Goal: Transaction & Acquisition: Book appointment/travel/reservation

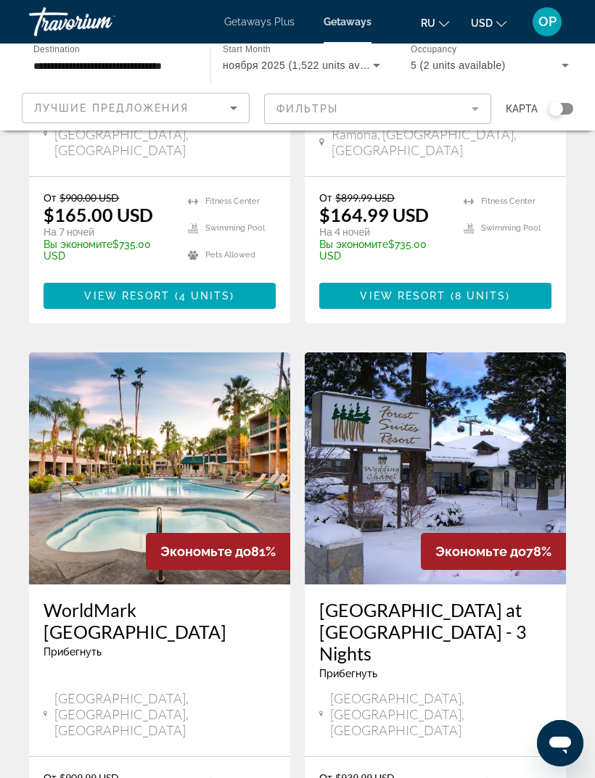
scroll to position [2112, 0]
click at [92, 353] on img "Main content" at bounding box center [159, 469] width 261 height 232
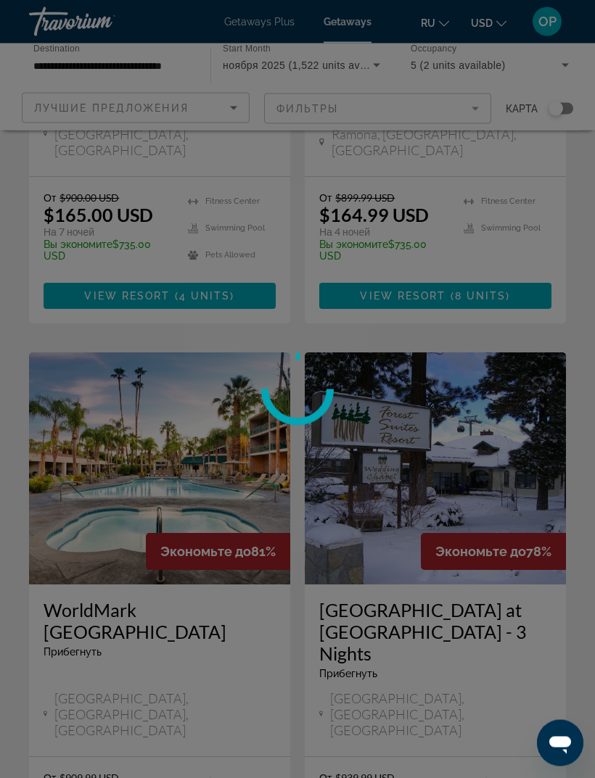
scroll to position [2113, 0]
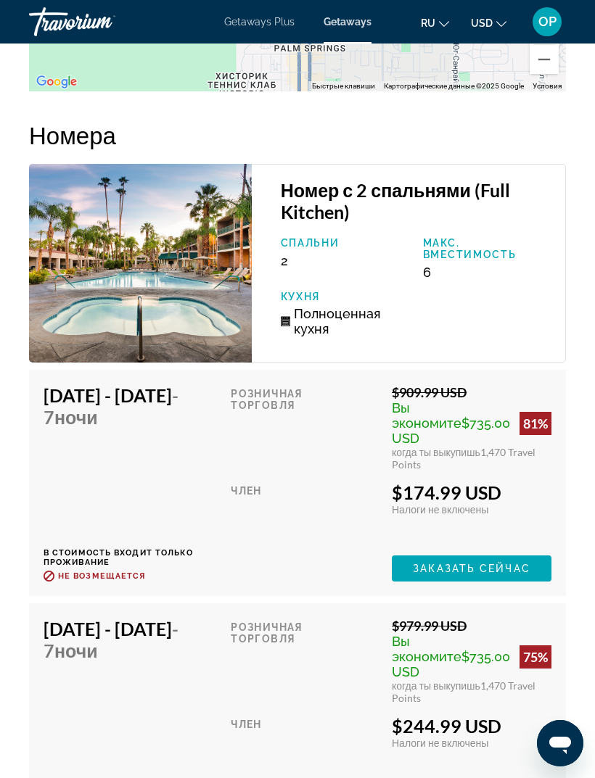
scroll to position [2899, 0]
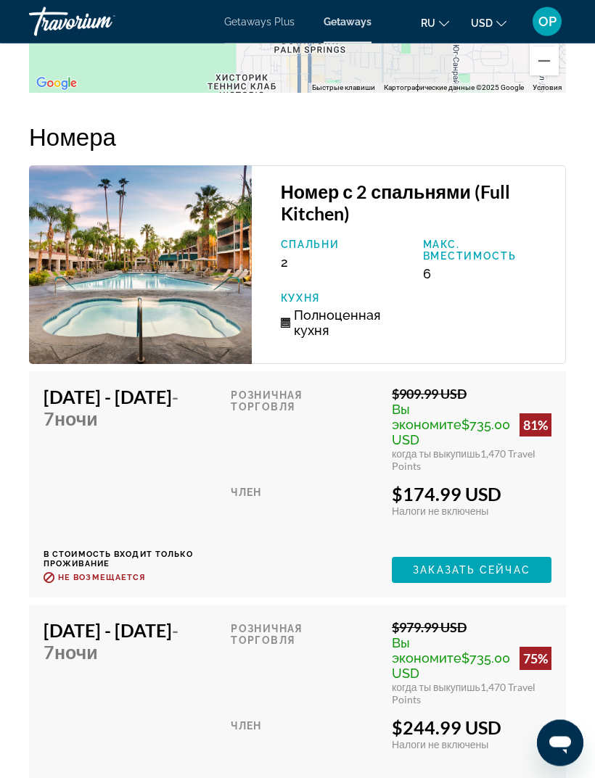
click at [90, 293] on img "Main content" at bounding box center [140, 265] width 223 height 199
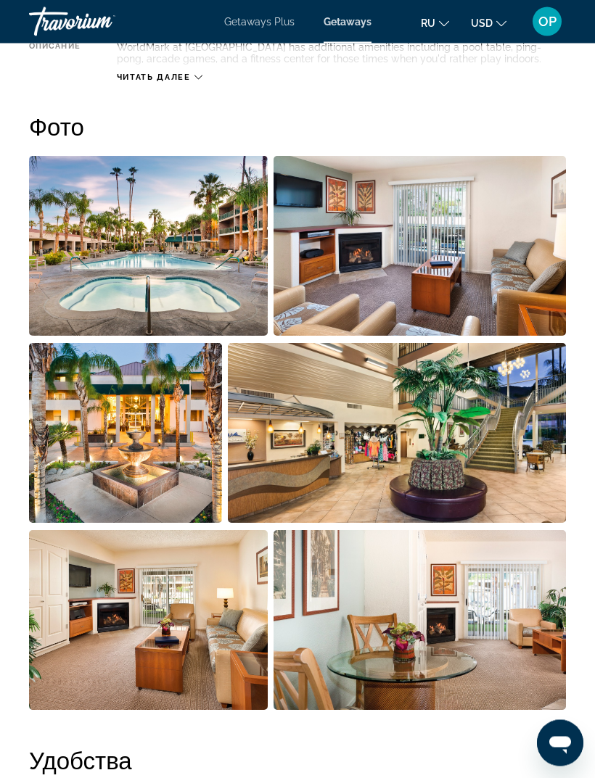
click at [94, 255] on img "Open full-screen image slider" at bounding box center [148, 247] width 239 height 180
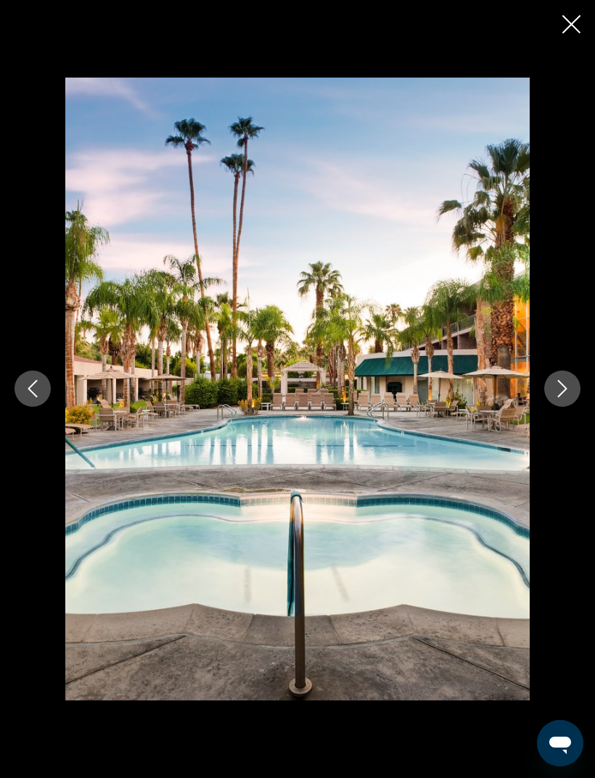
click at [556, 400] on button "Next image" at bounding box center [562, 389] width 36 height 36
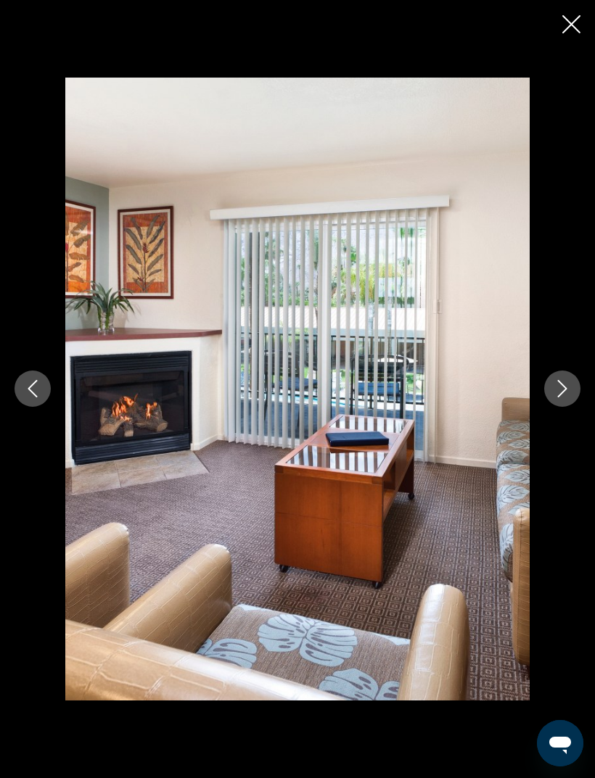
click at [553, 399] on button "Next image" at bounding box center [562, 389] width 36 height 36
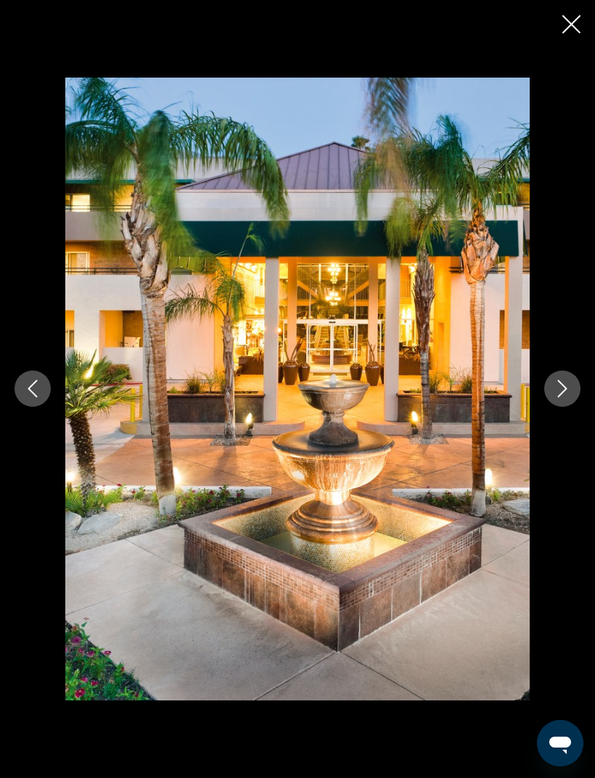
click at [552, 394] on button "Next image" at bounding box center [562, 389] width 36 height 36
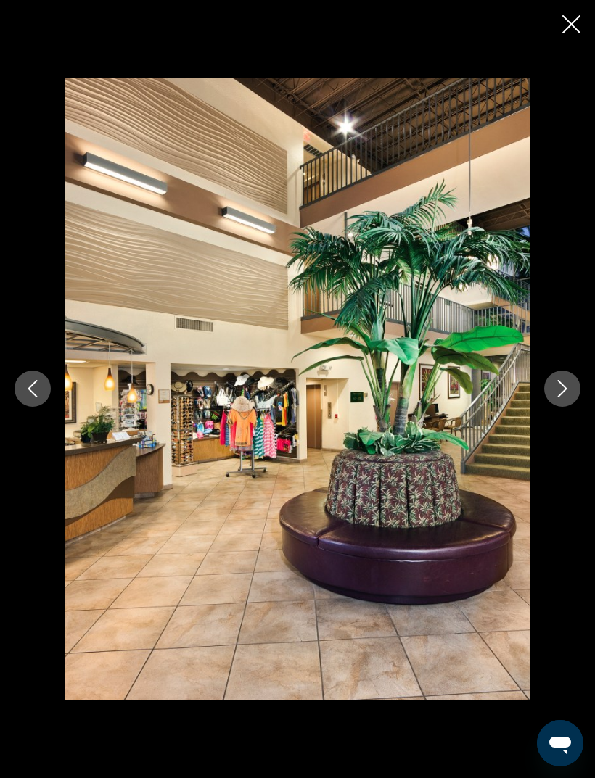
click at [294, 398] on img "Main content" at bounding box center [297, 389] width 464 height 622
click at [562, 387] on icon "Next image" at bounding box center [562, 388] width 17 height 17
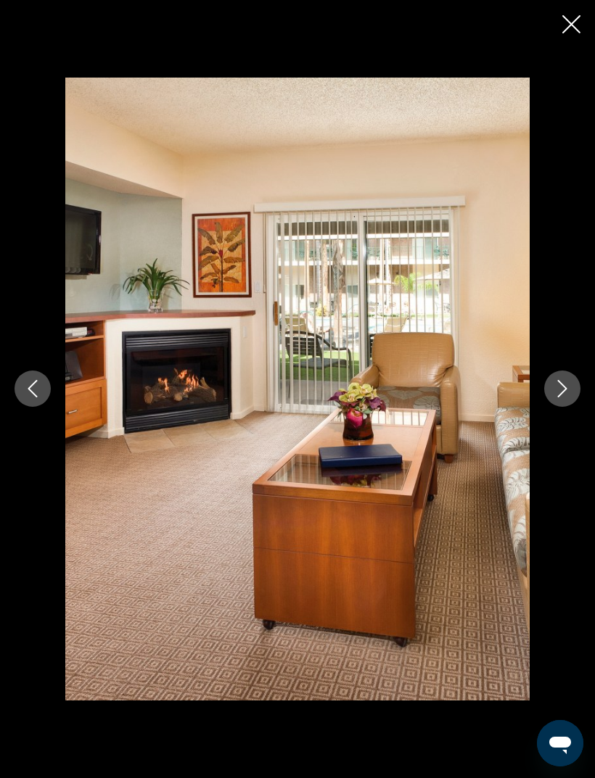
click at [557, 394] on icon "Next image" at bounding box center [562, 388] width 17 height 17
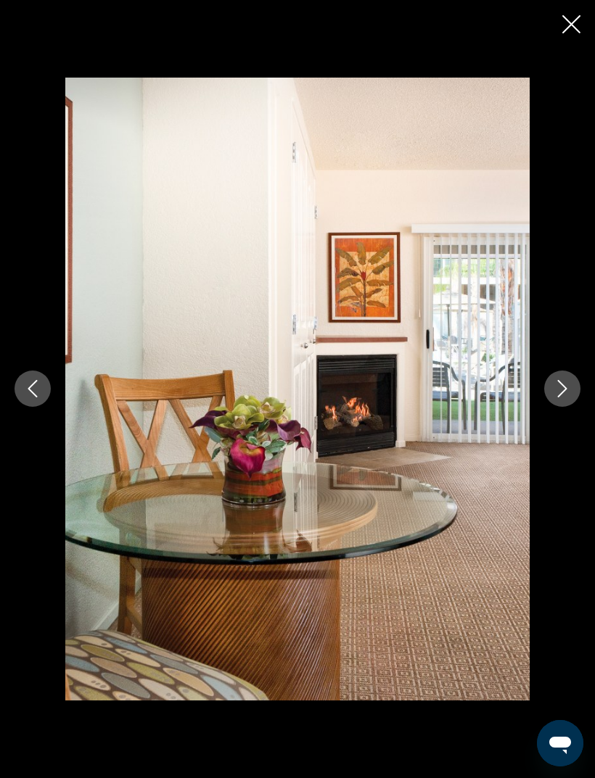
click at [552, 388] on button "Next image" at bounding box center [562, 389] width 36 height 36
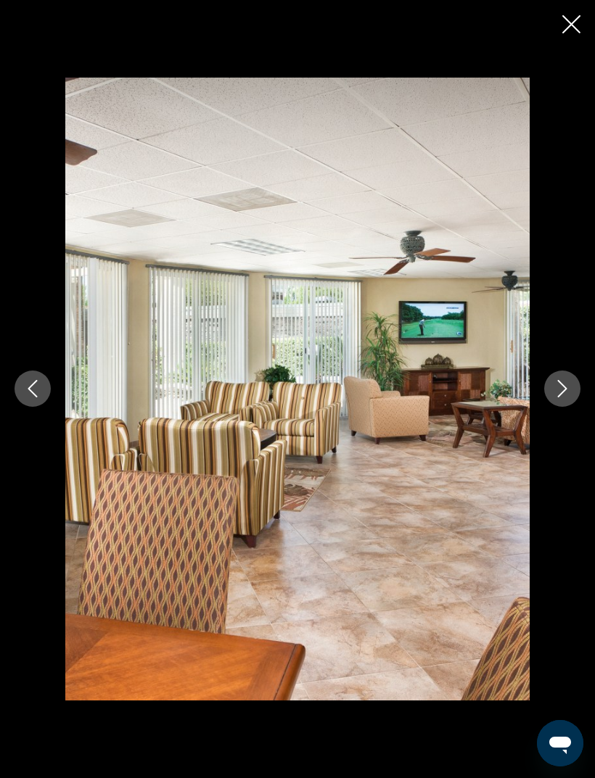
click at [560, 393] on icon "Next image" at bounding box center [562, 388] width 17 height 17
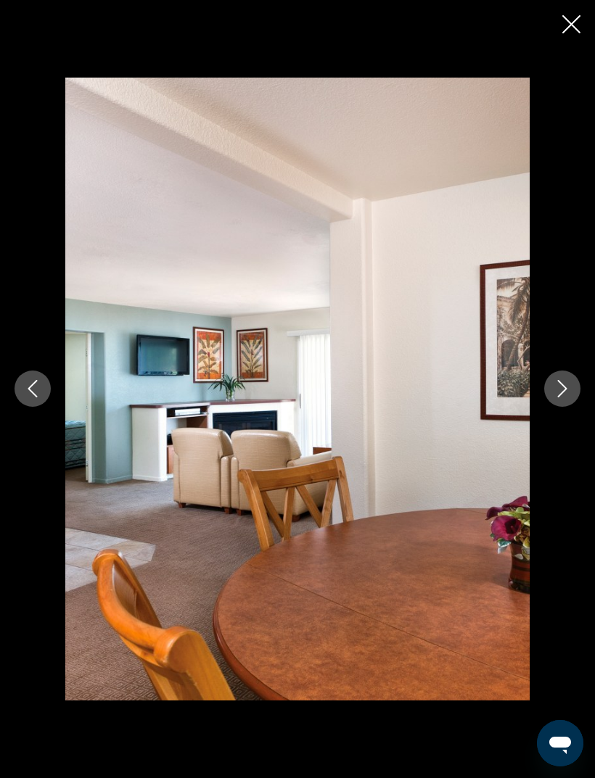
click at [553, 395] on button "Next image" at bounding box center [562, 389] width 36 height 36
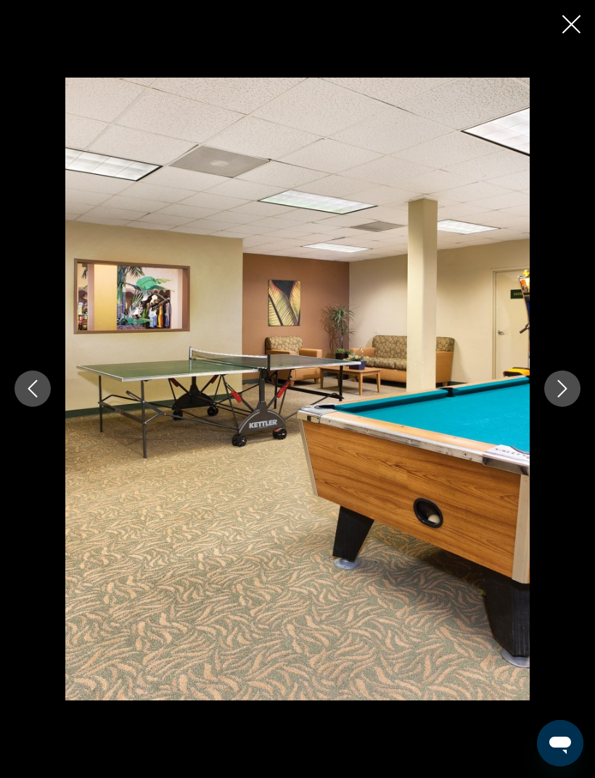
click at [554, 391] on icon "Next image" at bounding box center [562, 388] width 17 height 17
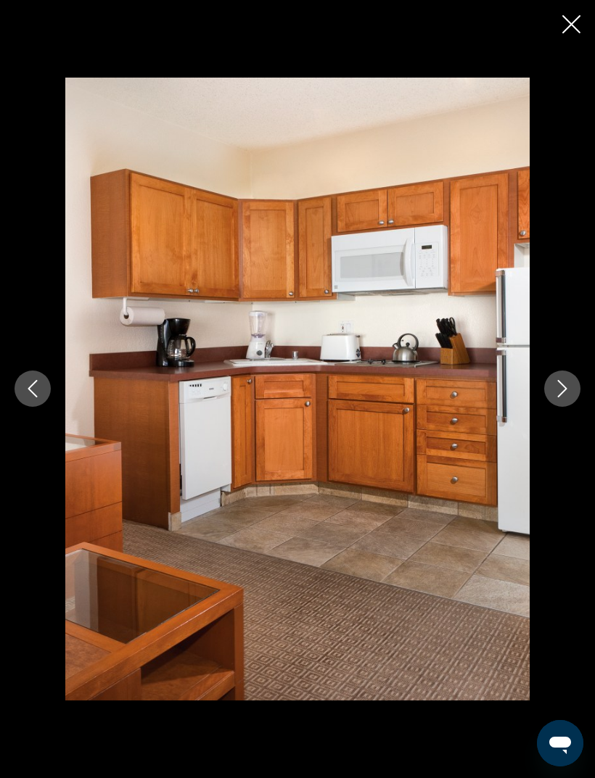
click at [550, 396] on button "Next image" at bounding box center [562, 389] width 36 height 36
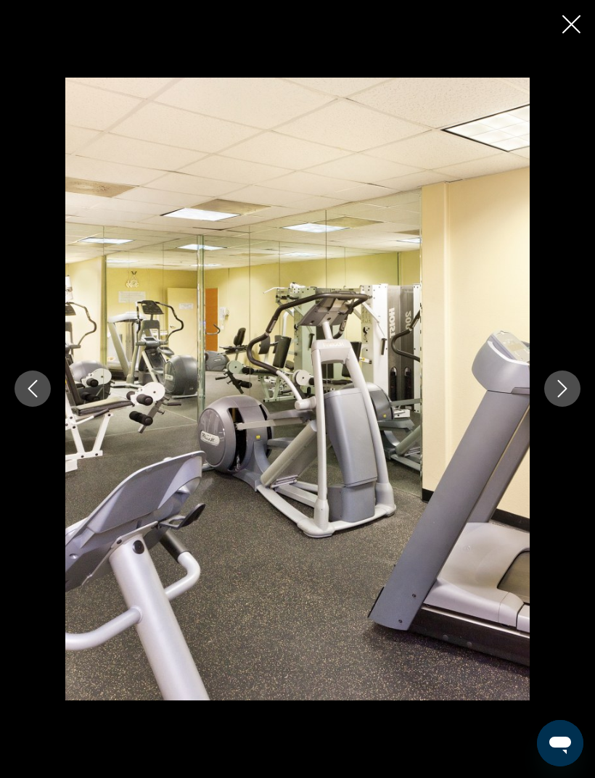
click at [555, 391] on icon "Next image" at bounding box center [562, 388] width 17 height 17
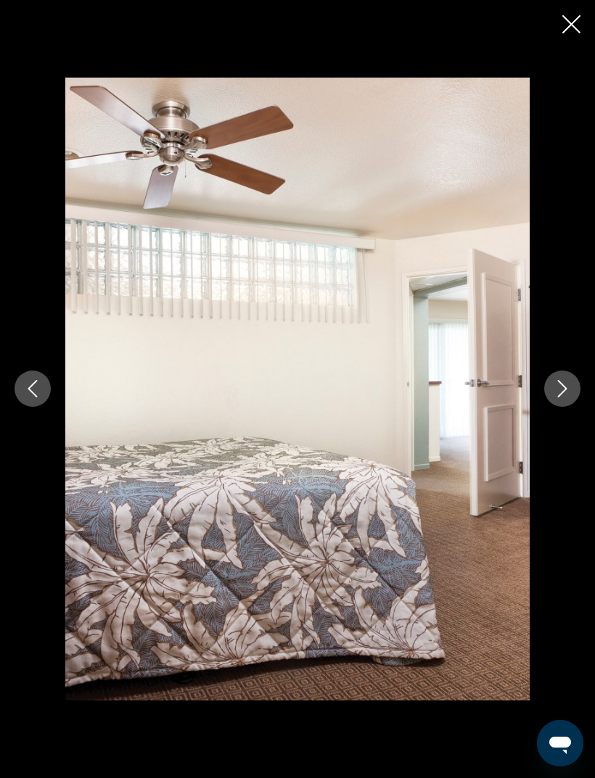
click at [555, 396] on icon "Next image" at bounding box center [562, 388] width 17 height 17
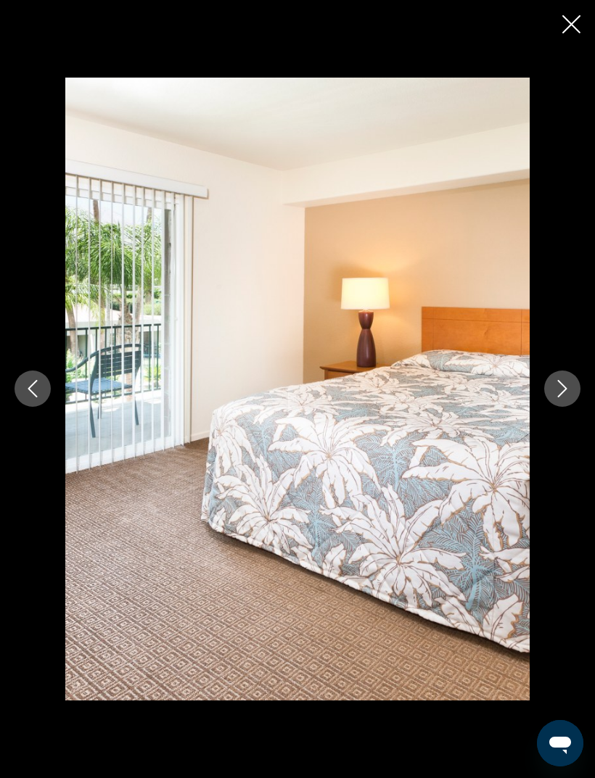
click at [558, 387] on icon "Next image" at bounding box center [562, 388] width 17 height 17
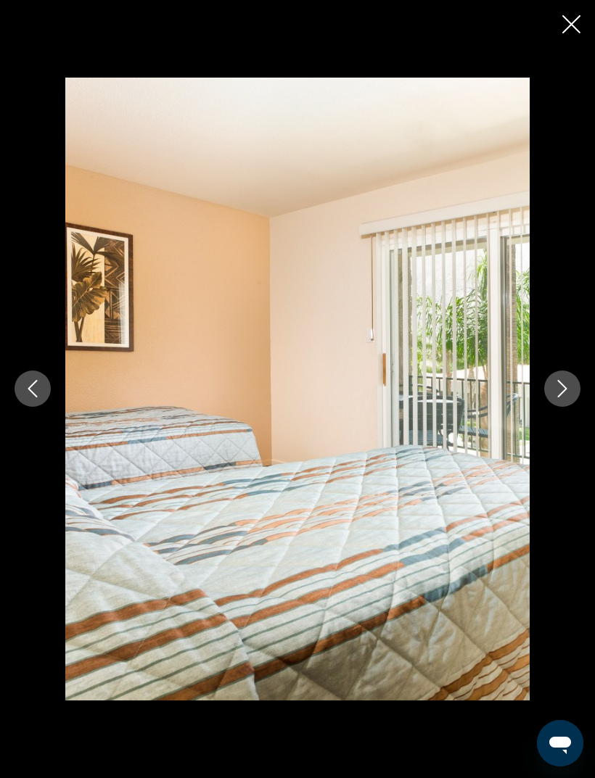
click at [548, 387] on button "Next image" at bounding box center [562, 389] width 36 height 36
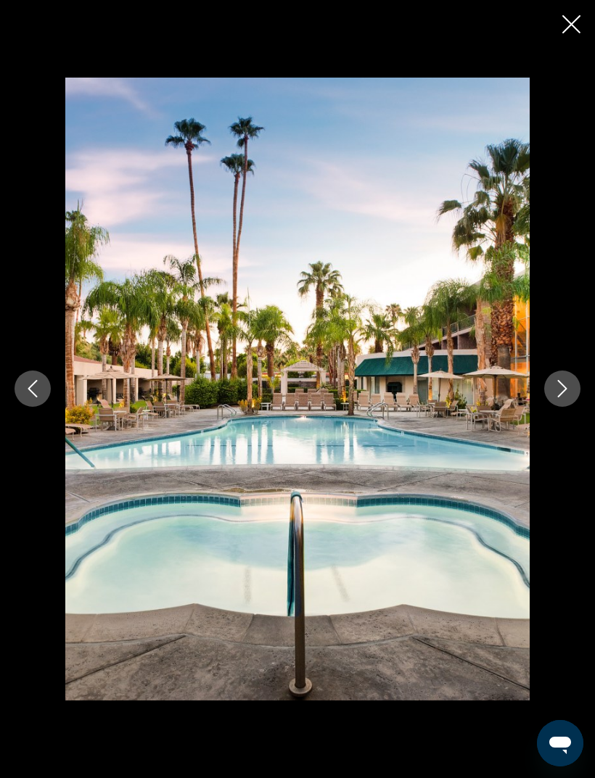
click at [28, 399] on button "Previous image" at bounding box center [33, 389] width 36 height 36
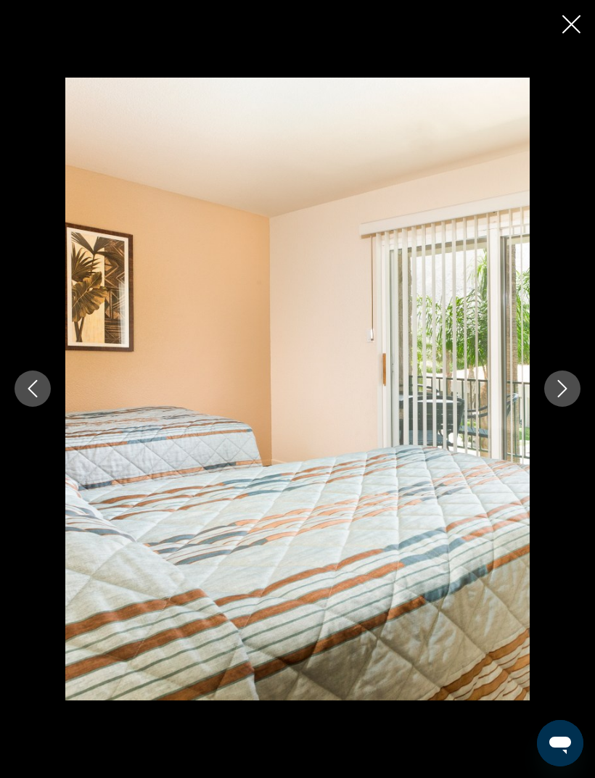
click at [559, 393] on icon "Next image" at bounding box center [562, 388] width 17 height 17
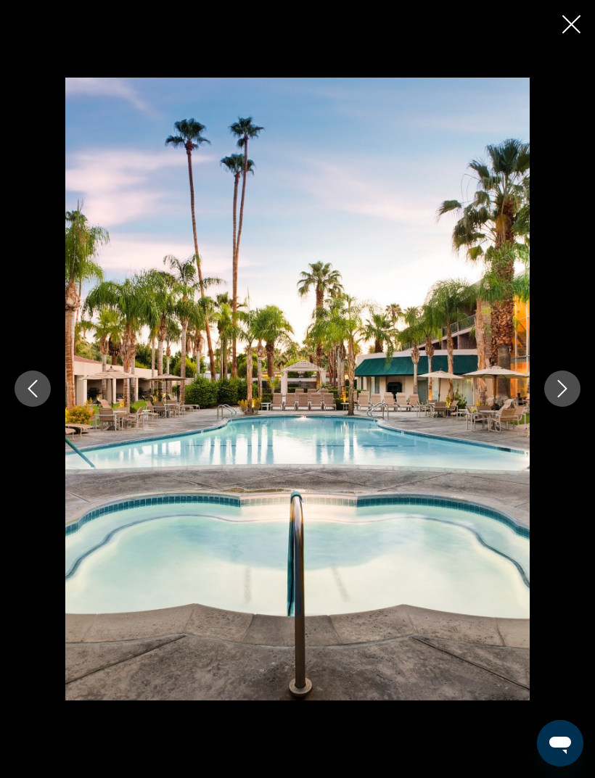
click at [546, 382] on button "Next image" at bounding box center [562, 389] width 36 height 36
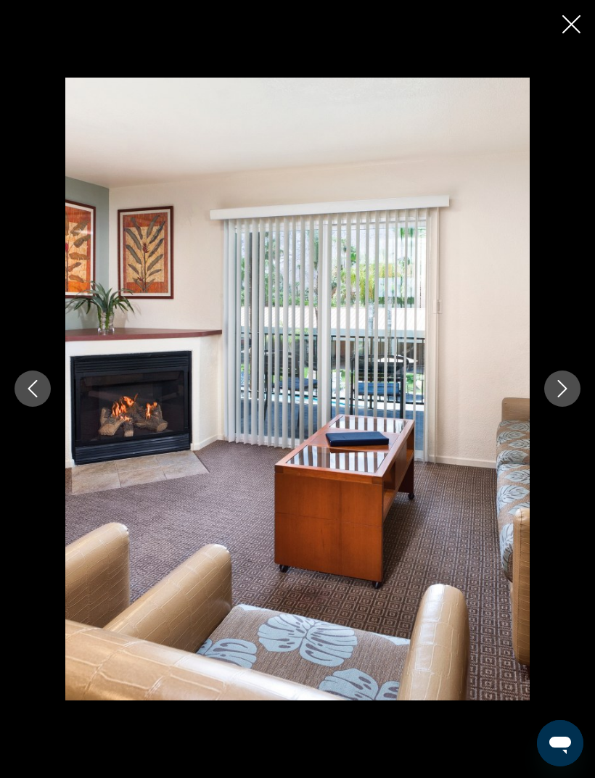
click at [556, 390] on icon "Next image" at bounding box center [562, 388] width 17 height 17
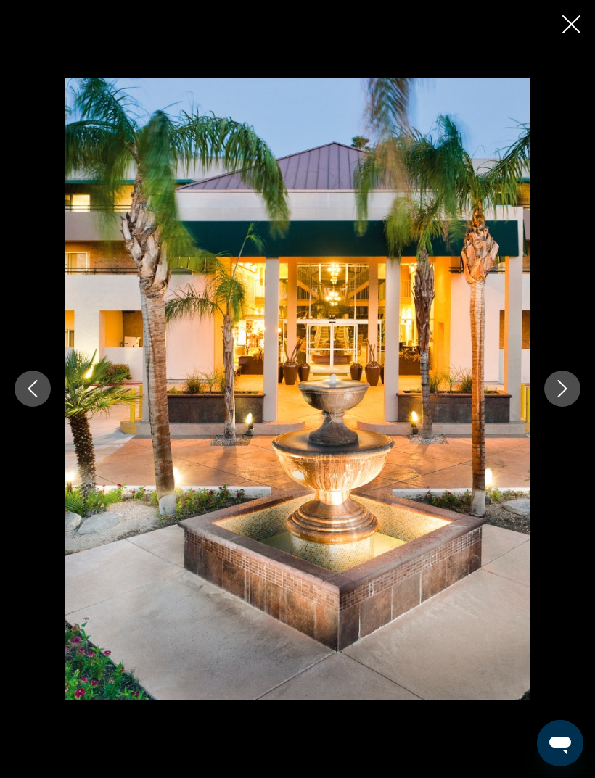
click at [564, 17] on icon "Close slideshow" at bounding box center [571, 24] width 18 height 18
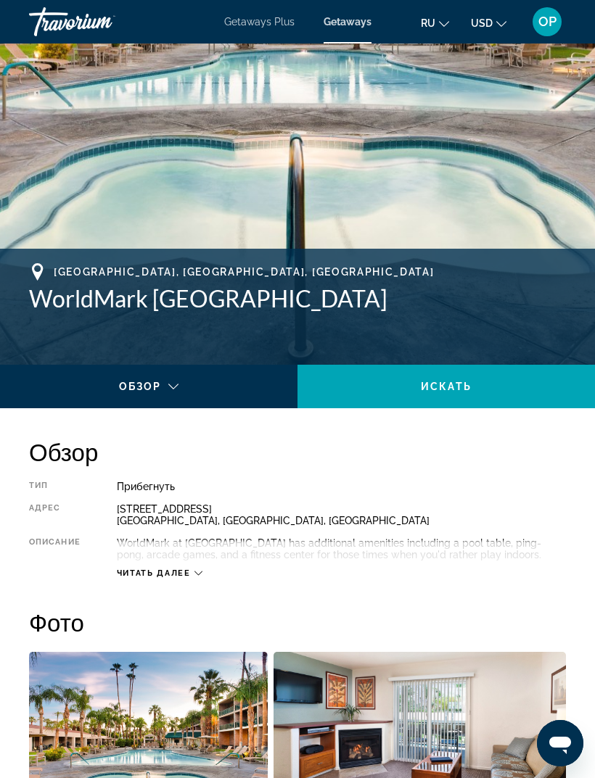
scroll to position [337, 0]
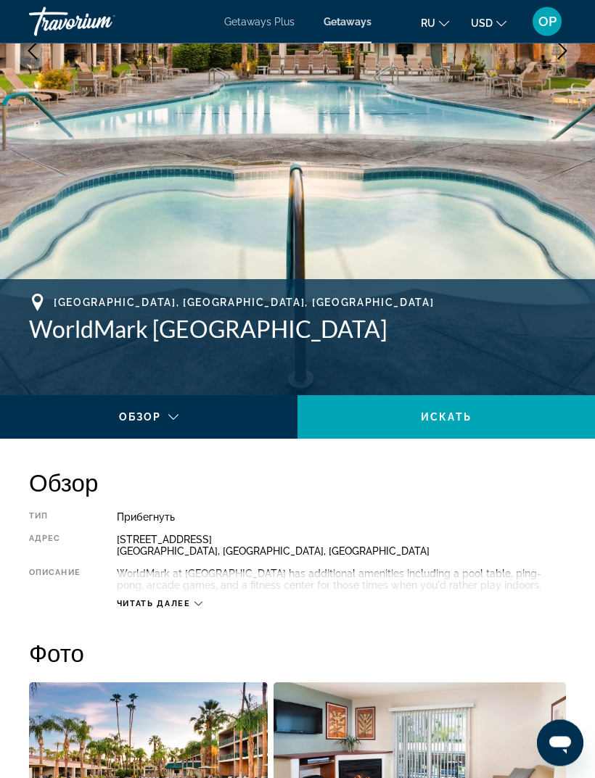
click at [49, 332] on h1 "WorldMark [GEOGRAPHIC_DATA]" at bounding box center [297, 330] width 537 height 29
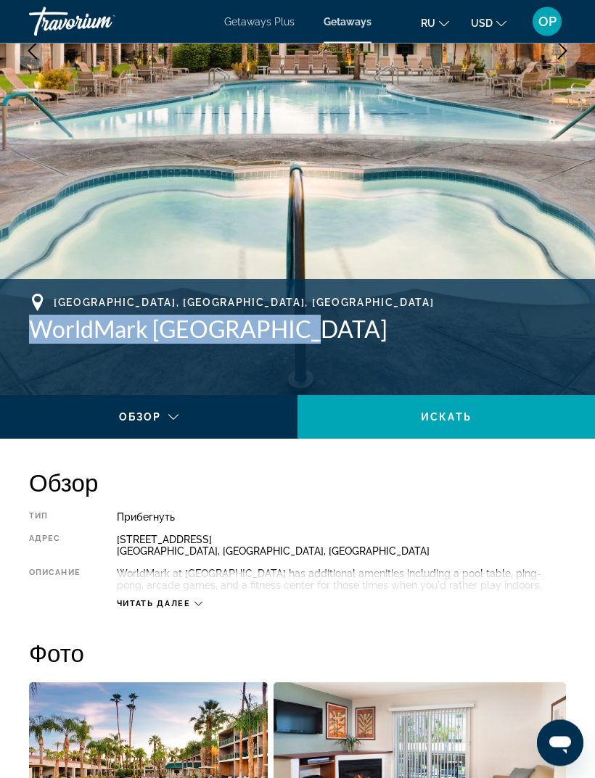
copy h1 "WorldMark [GEOGRAPHIC_DATA]"
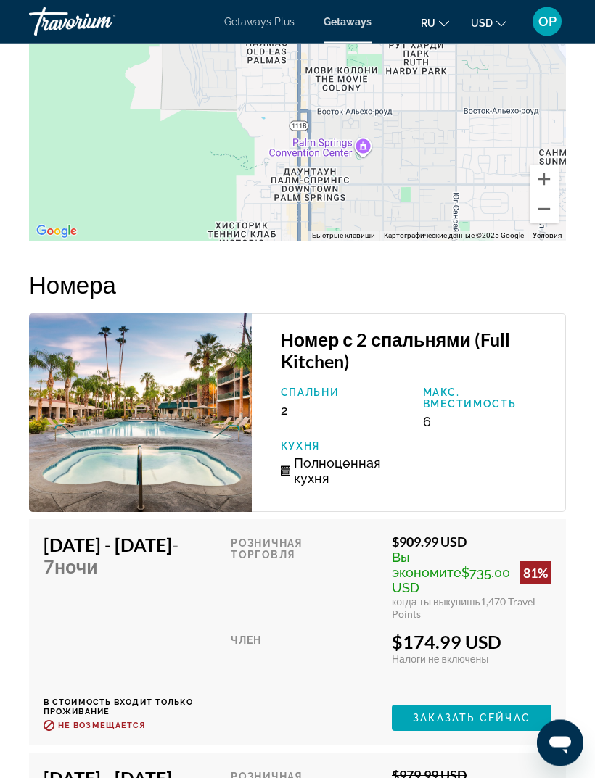
scroll to position [2801, 0]
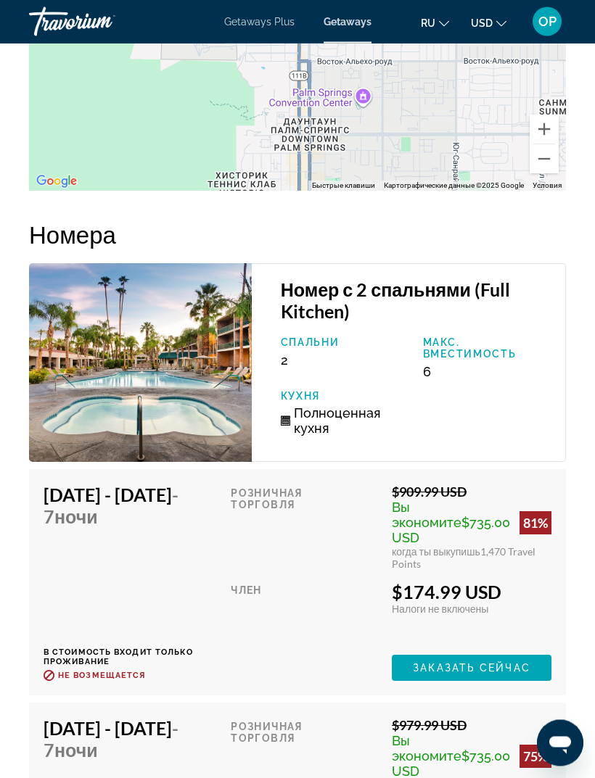
click at [35, 444] on img "Main content" at bounding box center [140, 363] width 223 height 199
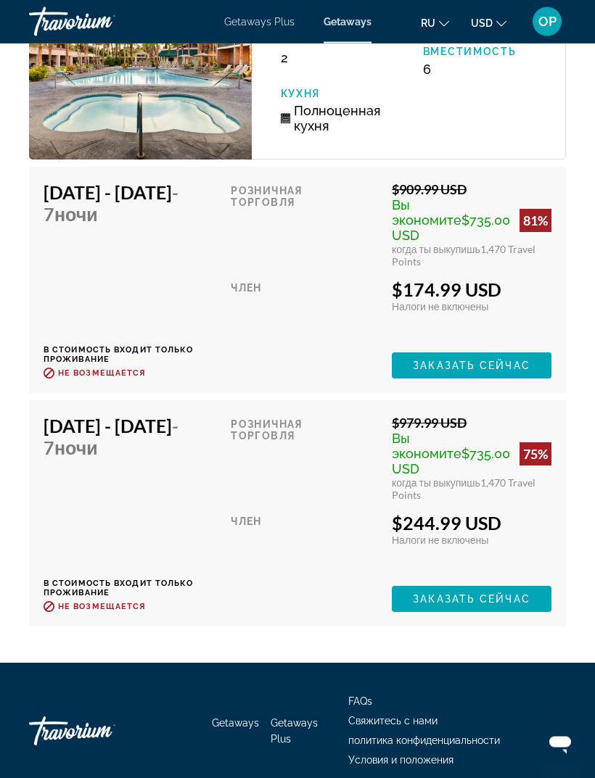
scroll to position [3107, 0]
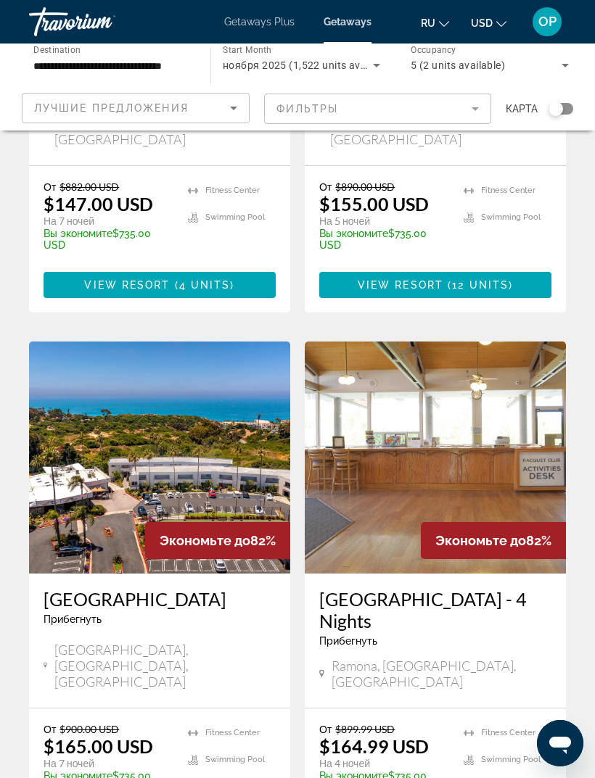
scroll to position [1578, 0]
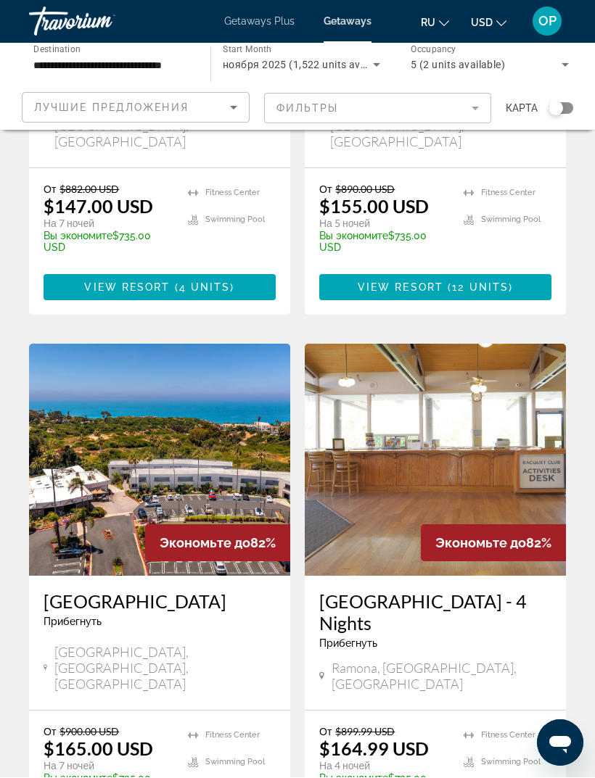
click at [78, 377] on img "Main content" at bounding box center [159, 461] width 261 height 232
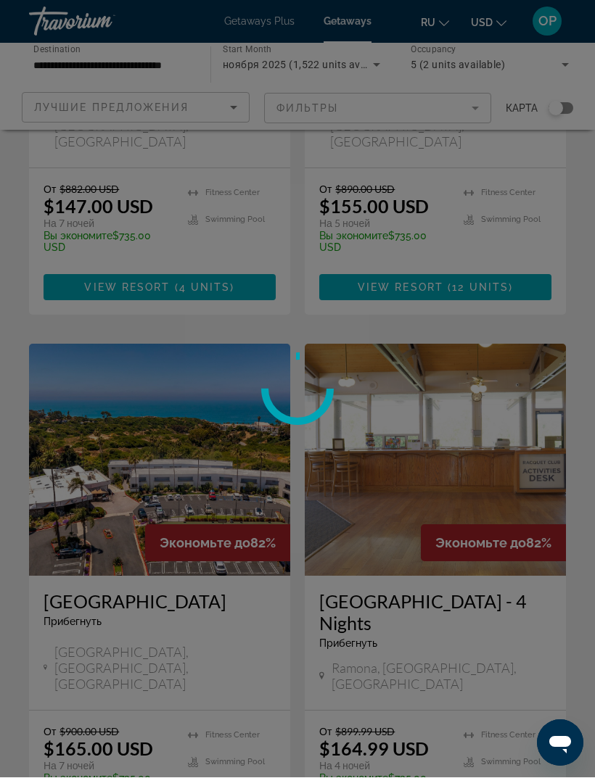
scroll to position [1579, 0]
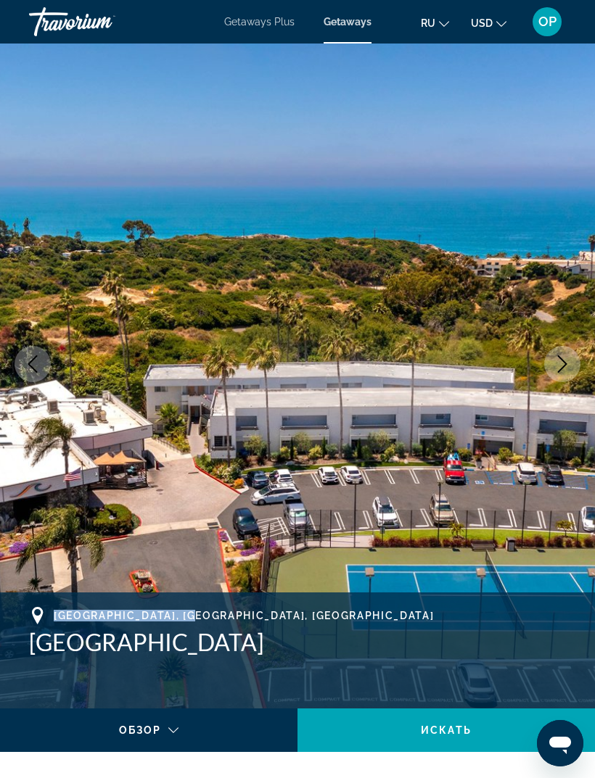
scroll to position [39, 0]
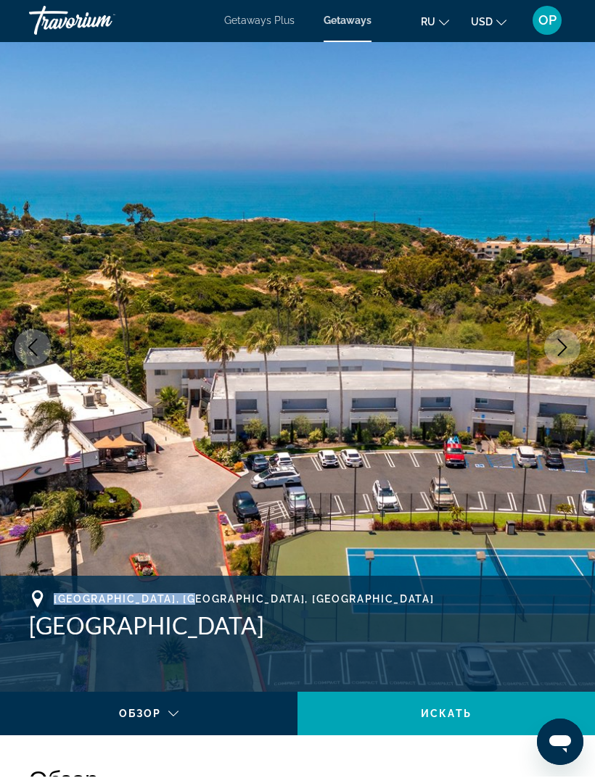
click at [168, 665] on div "[GEOGRAPHIC_DATA], [GEOGRAPHIC_DATA], [GEOGRAPHIC_DATA] [GEOGRAPHIC_DATA]" at bounding box center [297, 635] width 537 height 87
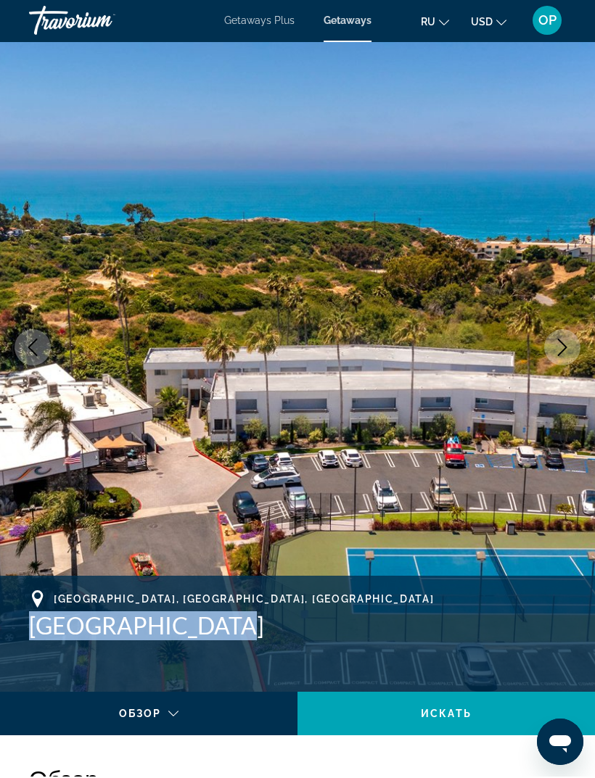
copy h1 "[GEOGRAPHIC_DATA]"
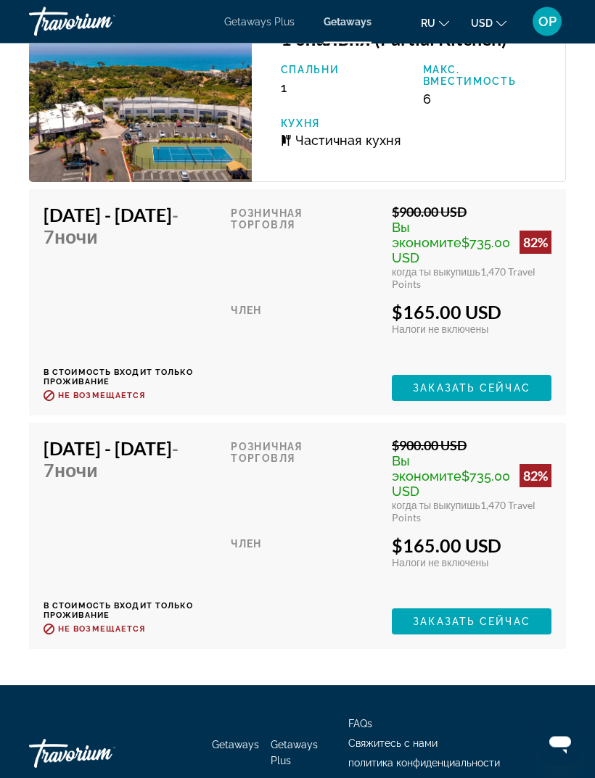
scroll to position [3186, 0]
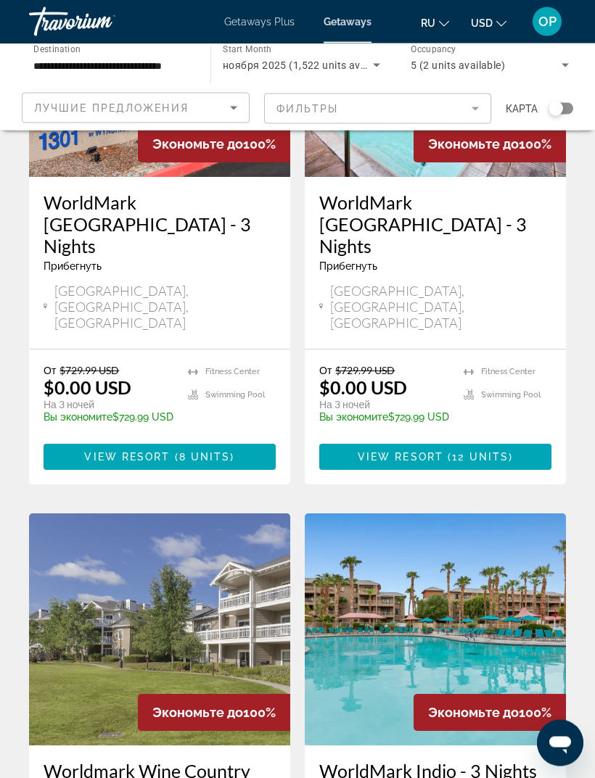
scroll to position [2798, 0]
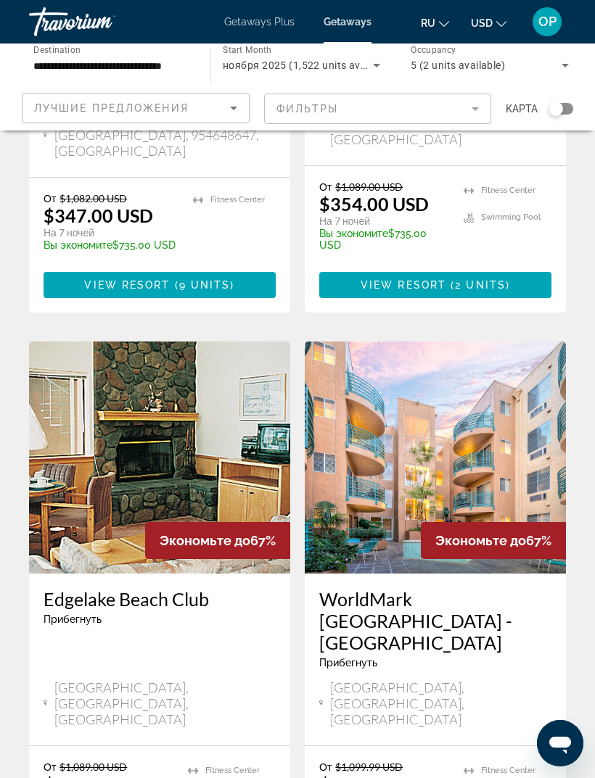
scroll to position [2653, 0]
click at [431, 342] on img "Main content" at bounding box center [435, 458] width 261 height 232
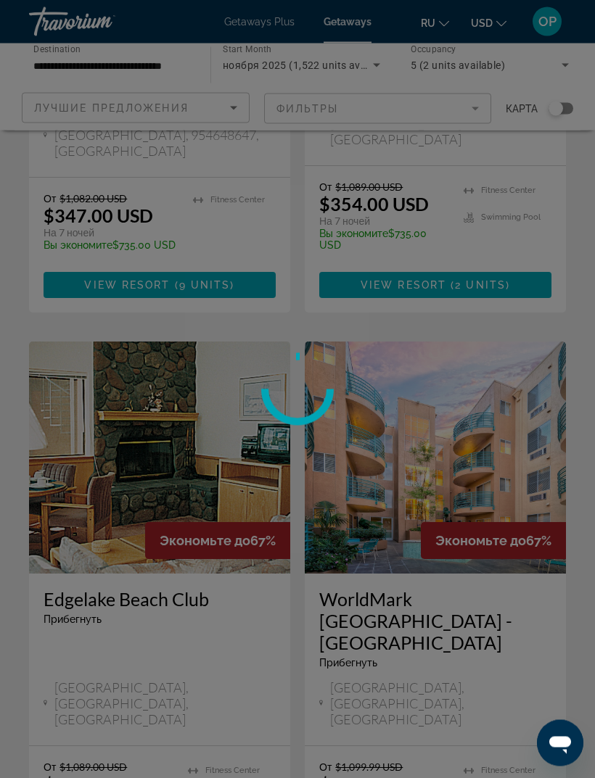
scroll to position [2654, 0]
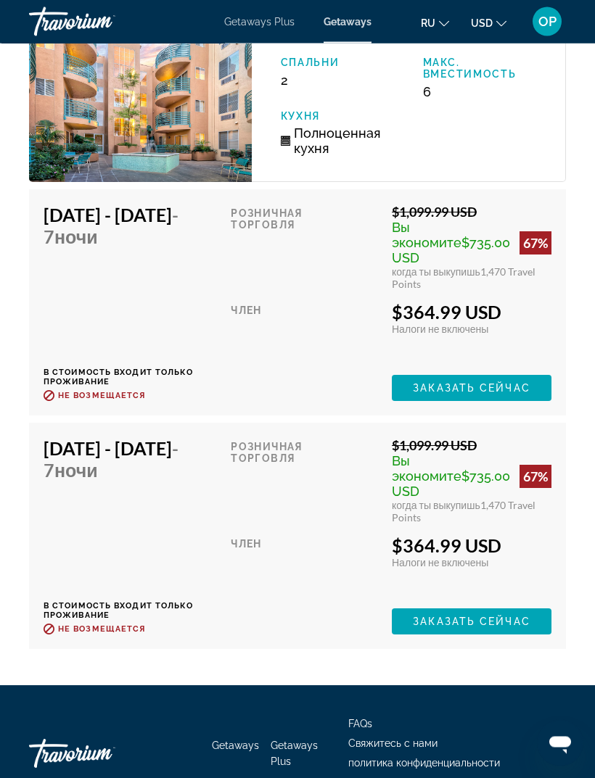
scroll to position [3591, 0]
